Goal: Transaction & Acquisition: Subscribe to service/newsletter

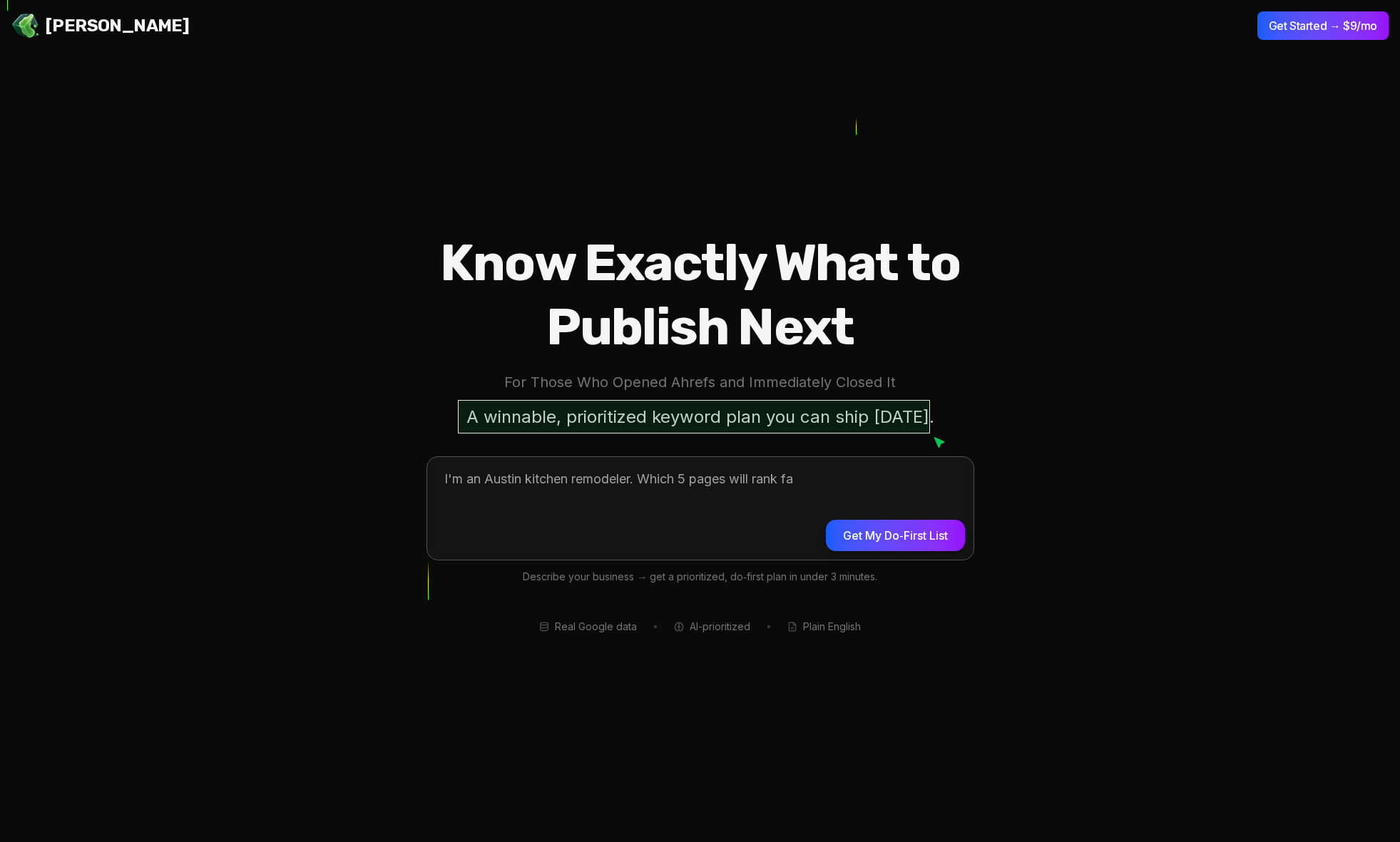
click at [707, 492] on textarea at bounding box center [700, 506] width 546 height 99
type textarea "**********"
click at [867, 537] on button "Get My Do‑First List" at bounding box center [895, 536] width 138 height 32
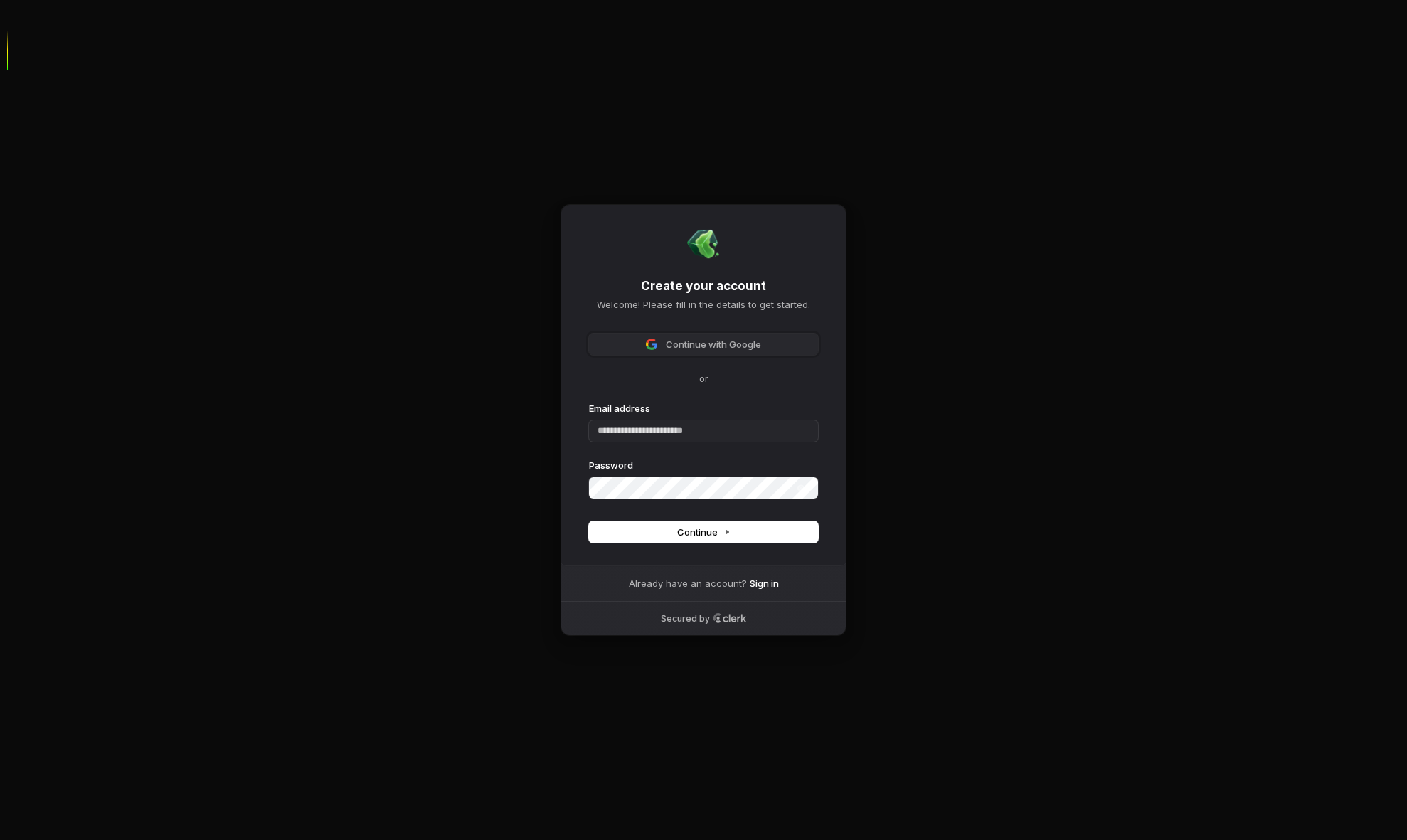
click at [704, 338] on span "Continue with Google" at bounding box center [712, 344] width 95 height 13
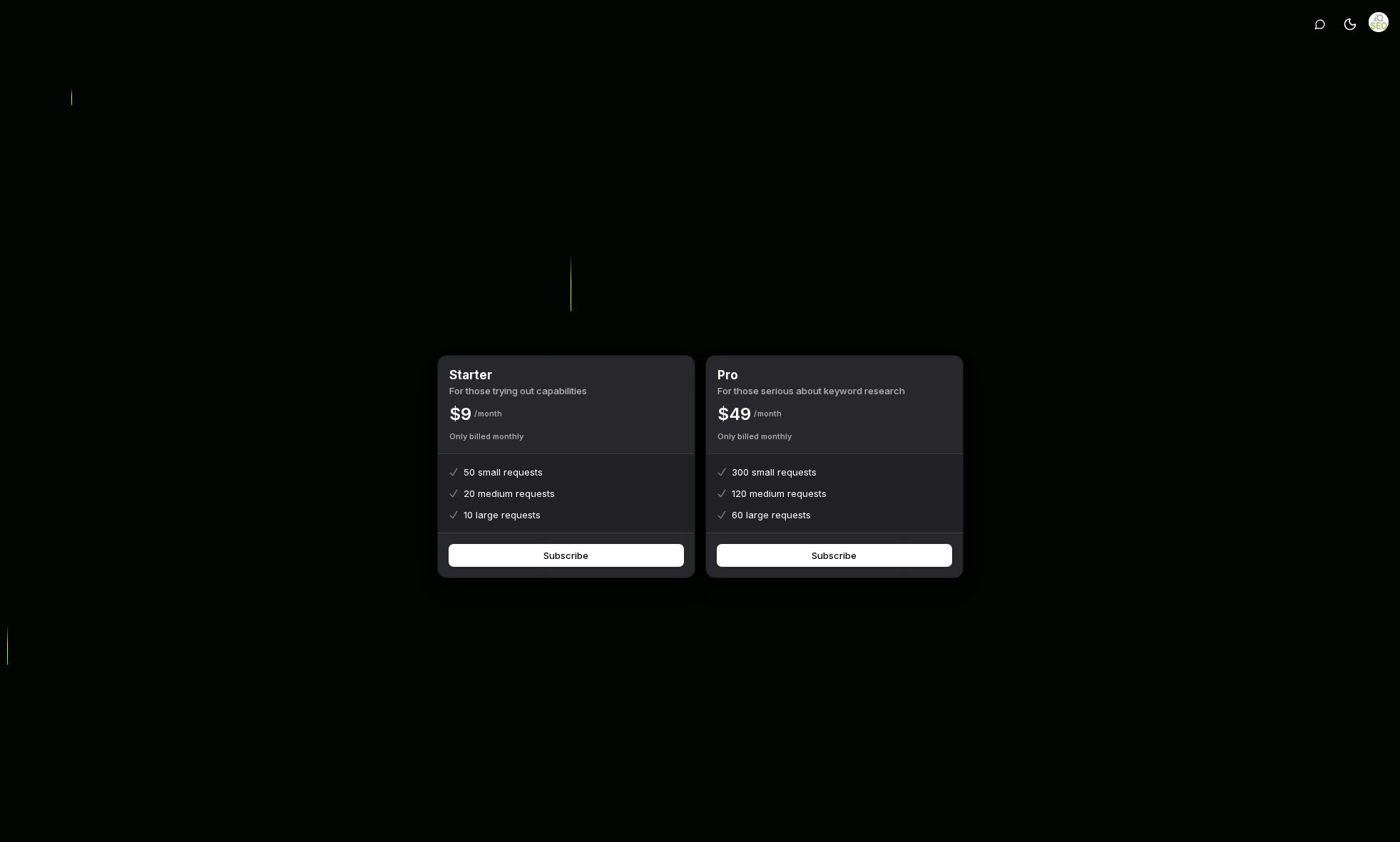
click at [1060, 555] on div "Toggle theme Starter For those trying out capabilities $ 9 Month Only billed mo…" at bounding box center [700, 443] width 1400 height 887
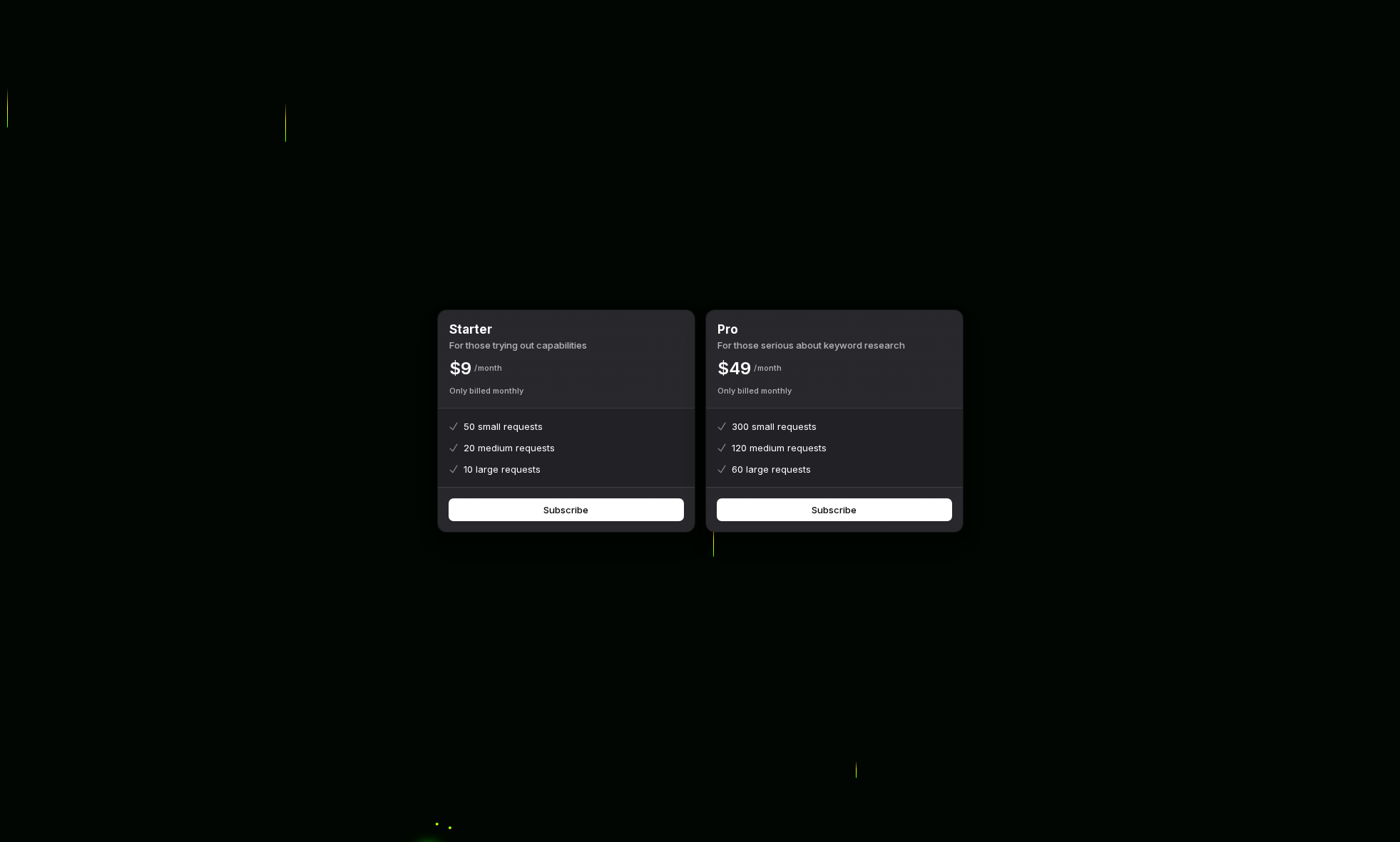
click at [832, 630] on div "Starter For those trying out capabilities $ 9 Month Only billed monthly 50 smal…" at bounding box center [700, 421] width 548 height 842
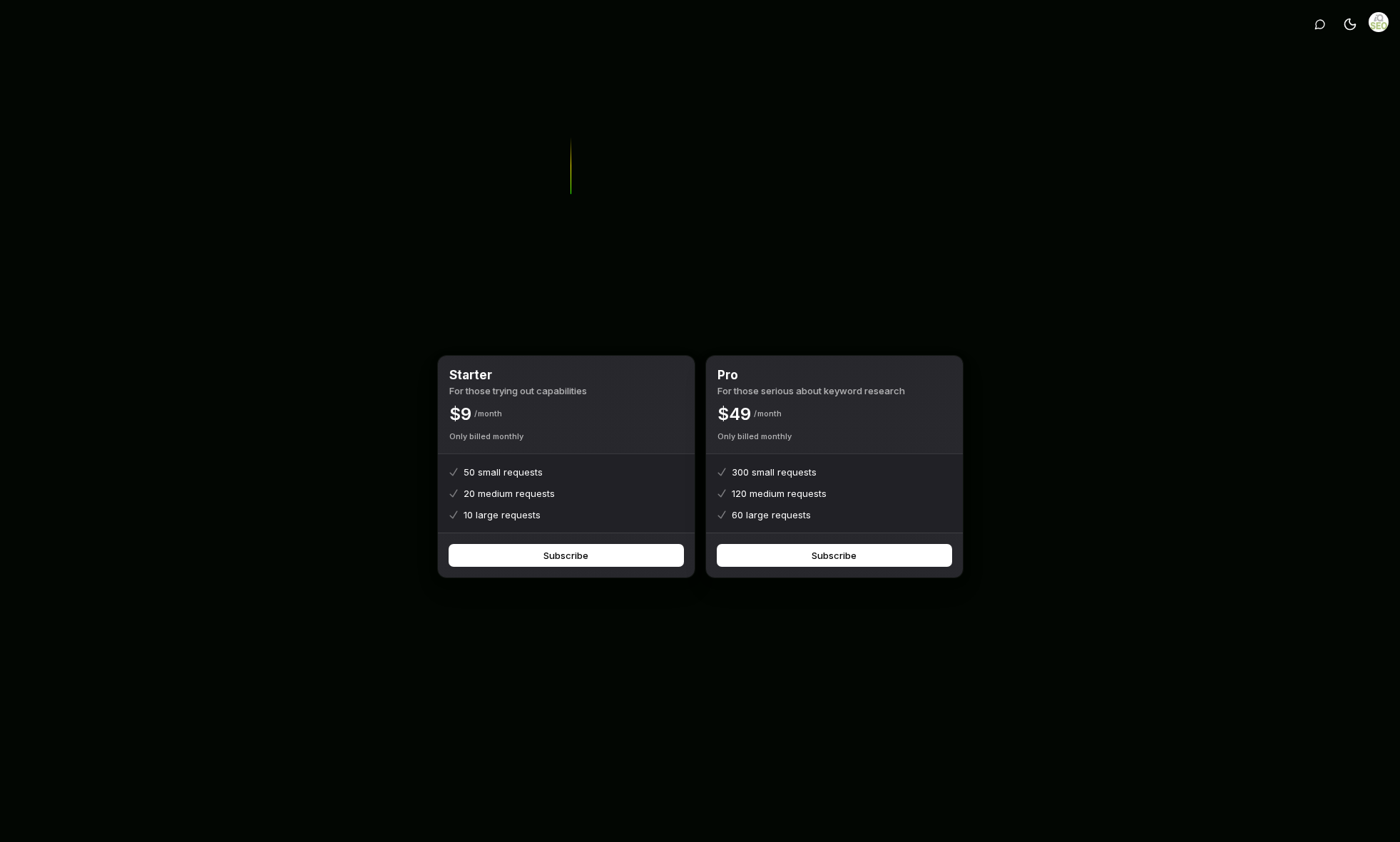
click at [1381, 22] on img "Open user button" at bounding box center [1378, 22] width 20 height 20
